Goal: Information Seeking & Learning: Learn about a topic

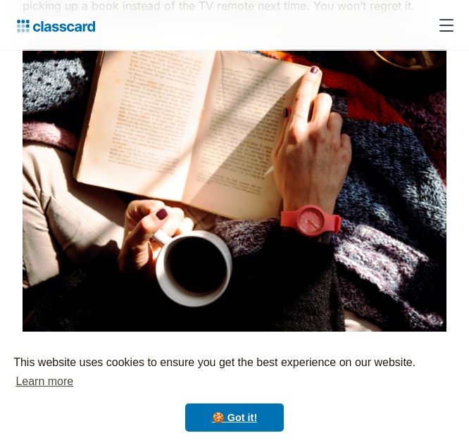
scroll to position [1111, 0]
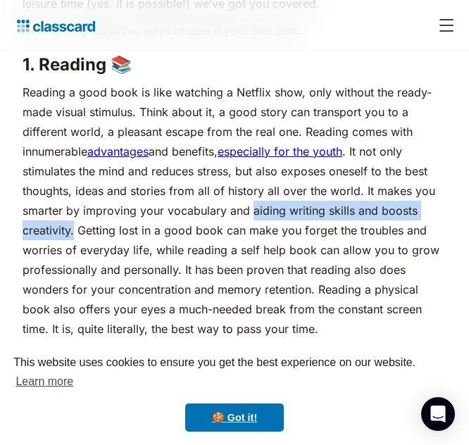
drag, startPoint x: 252, startPoint y: 209, endPoint x: 73, endPoint y: 224, distance: 180.3
click at [73, 224] on p "Reading a good book is like watching a Netflix show, only without the ready-mad…" at bounding box center [235, 210] width 424 height 257
copy p "aiding writing skills and boosts creativity"
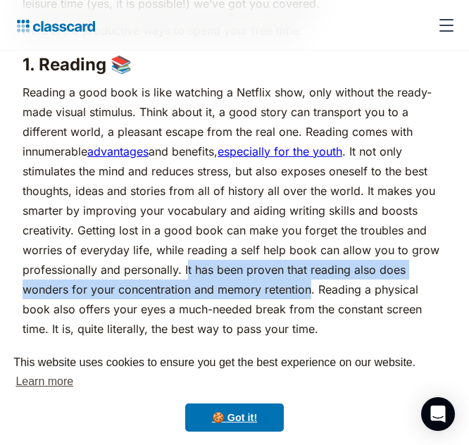
drag, startPoint x: 187, startPoint y: 272, endPoint x: 310, endPoint y: 287, distance: 124.2
click at [310, 287] on p "Reading a good book is like watching a Netflix show, only without the ready-mad…" at bounding box center [235, 210] width 424 height 257
copy p "t has been proven that reading also does wonders for your concentration and mem…"
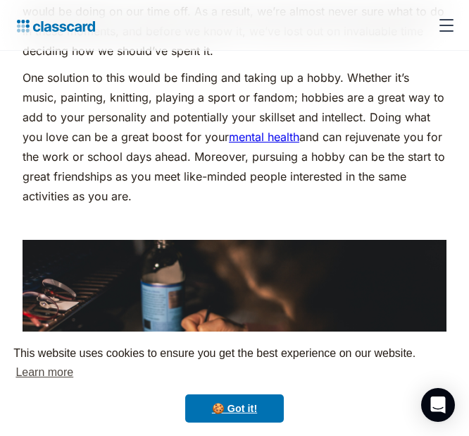
scroll to position [3418, 0]
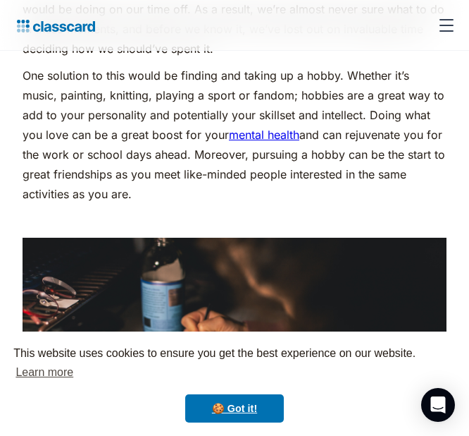
drag, startPoint x: 322, startPoint y: 115, endPoint x: 395, endPoint y: 191, distance: 105.2
click at [395, 191] on p "One solution to this would be finding and taking up a hobby. Whether it’s music…" at bounding box center [235, 135] width 424 height 138
copy p "t. Doing what you love can be a great boost for your mental health and can reju…"
click at [125, 114] on p "One solution to this would be finding and taking up a hobby. Whether it’s music…" at bounding box center [235, 135] width 424 height 138
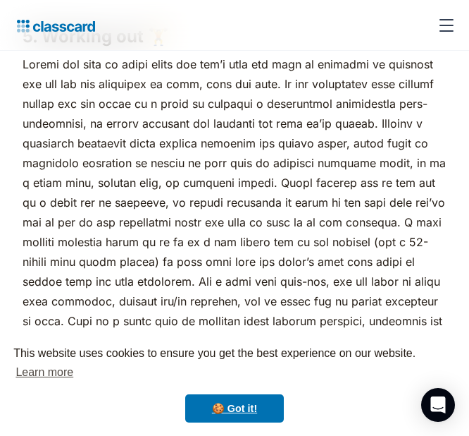
scroll to position [3925, 0]
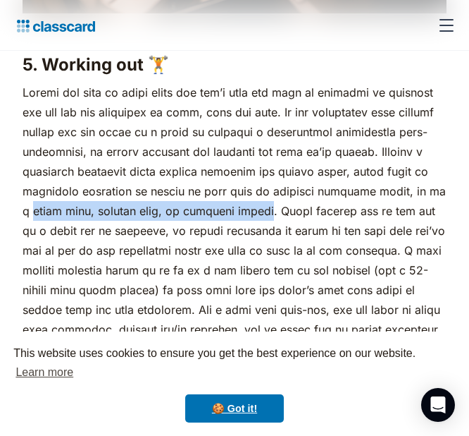
drag, startPoint x: 57, startPoint y: 213, endPoint x: 294, endPoint y: 212, distance: 236.8
click at [294, 212] on p "sweat brings success." at bounding box center [235, 249] width 424 height 335
copy p "short walk, mindful yoga, or hardcore cardio"
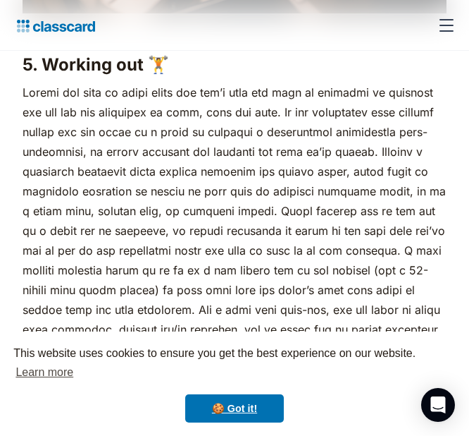
click at [312, 240] on p "sweat brings success." at bounding box center [235, 249] width 424 height 335
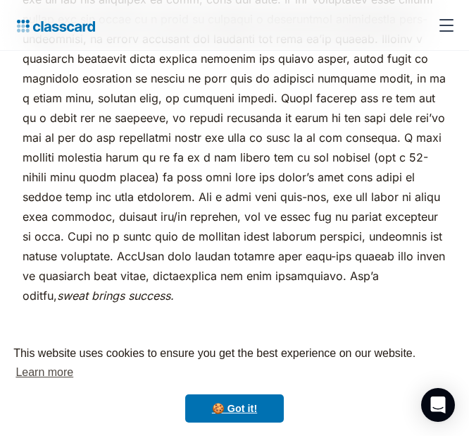
scroll to position [4066, 0]
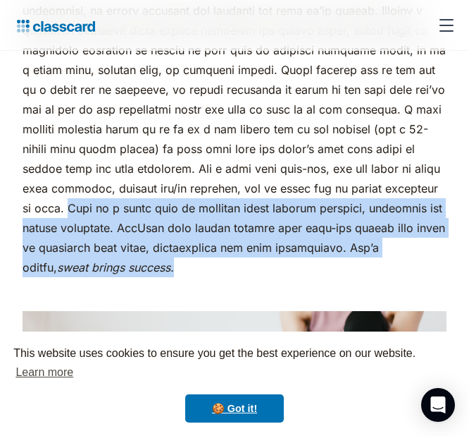
drag, startPoint x: 133, startPoint y: 206, endPoint x: 212, endPoint y: 264, distance: 97.8
click at [212, 264] on p "sweat brings success." at bounding box center [235, 109] width 424 height 335
copy p "Yoga is a great form of exercise which fosters physical, emotional and mental w…"
